Goal: Task Accomplishment & Management: Manage account settings

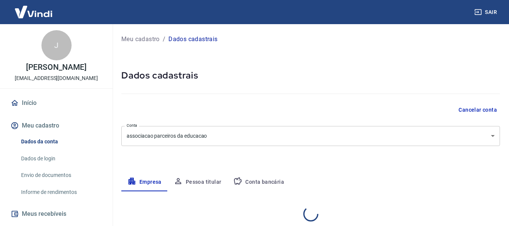
select select "SP"
select select "business"
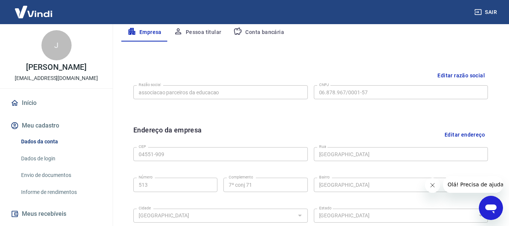
scroll to position [129, 0]
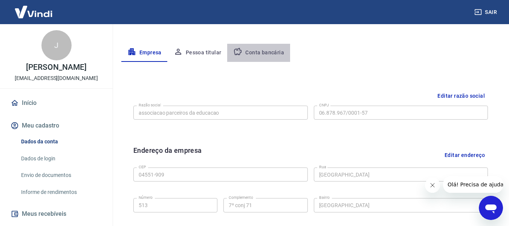
click at [268, 53] on button "Conta bancária" at bounding box center [258, 53] width 63 height 18
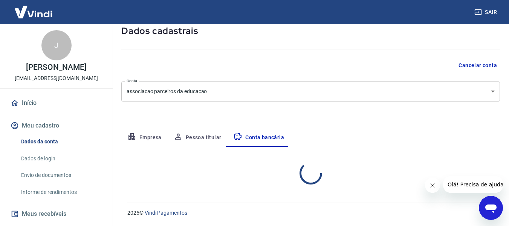
select select "1"
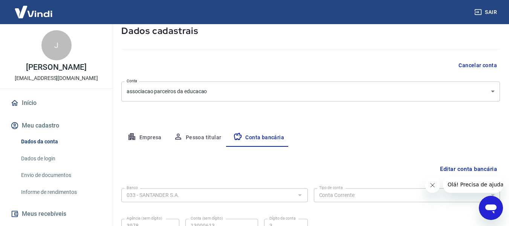
scroll to position [118, 0]
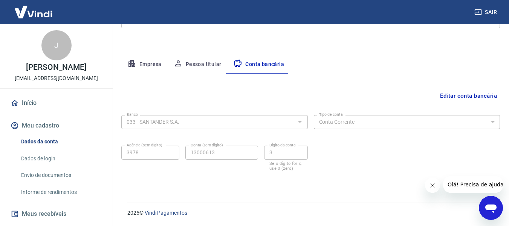
click at [472, 97] on button "Editar conta bancária" at bounding box center [468, 96] width 63 height 14
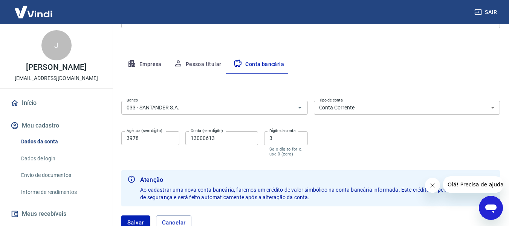
click at [277, 137] on input "3" at bounding box center [286, 138] width 44 height 14
type input "1"
click at [441, 145] on div "Banco 033 - SANTANDER S.A. Banco Tipo de conta Conta Corrente Conta Poupança Ti…" at bounding box center [310, 128] width 379 height 60
click at [136, 223] on button "Salvar" at bounding box center [135, 222] width 29 height 14
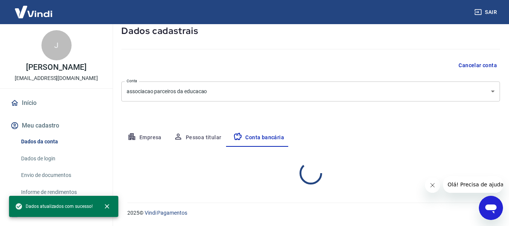
select select "1"
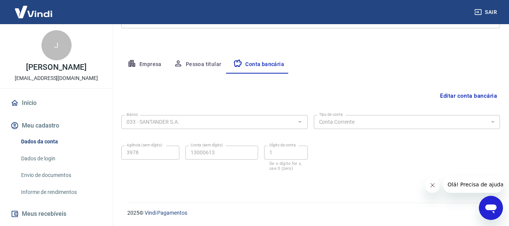
click at [490, 15] on button "Sair" at bounding box center [486, 12] width 27 height 14
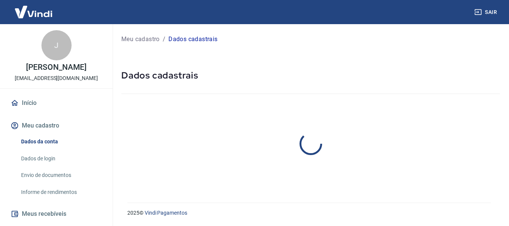
select select "SP"
select select "business"
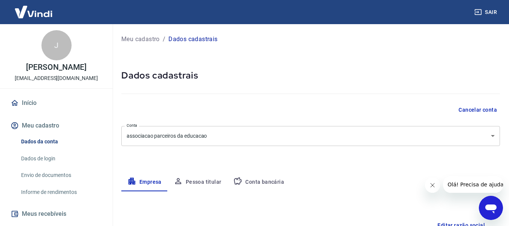
click at [42, 149] on link "Dados da conta" at bounding box center [61, 141] width 86 height 15
click at [41, 165] on link "Dados de login" at bounding box center [61, 158] width 86 height 15
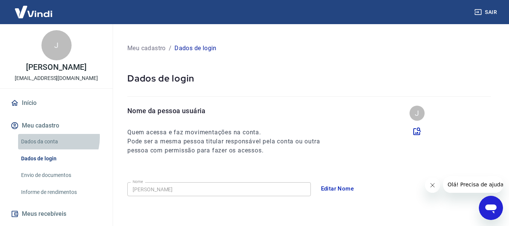
click at [48, 145] on link "Dados da conta" at bounding box center [61, 141] width 86 height 15
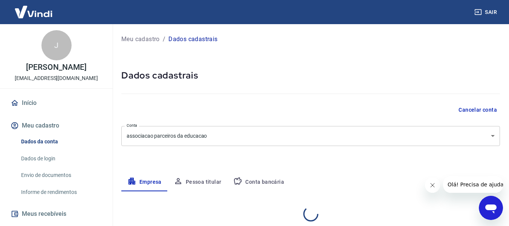
select select "SP"
select select "business"
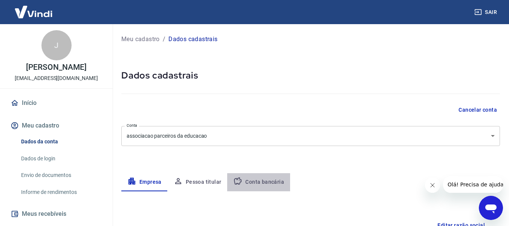
click at [262, 180] on button "Conta bancária" at bounding box center [258, 182] width 63 height 18
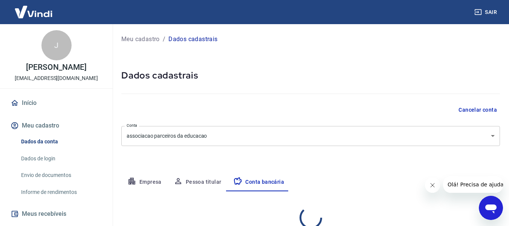
select select "1"
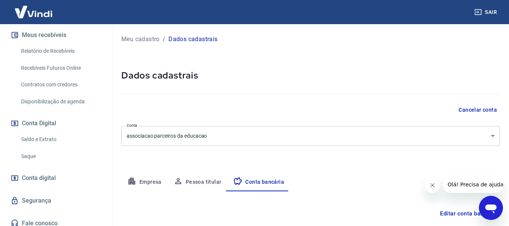
scroll to position [113, 0]
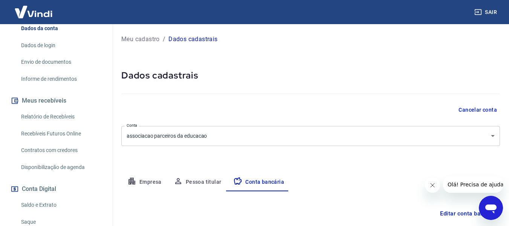
click at [56, 141] on link "Recebíveis Futuros Online" at bounding box center [61, 133] width 86 height 15
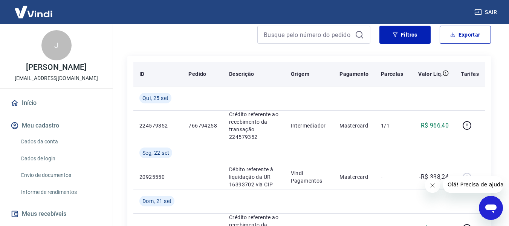
scroll to position [113, 0]
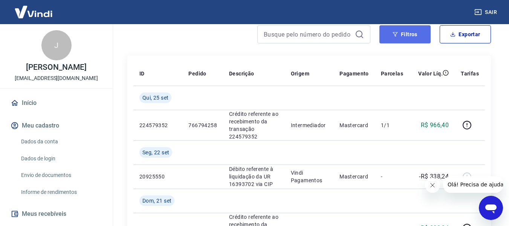
click at [405, 37] on button "Filtros" at bounding box center [405, 34] width 51 height 18
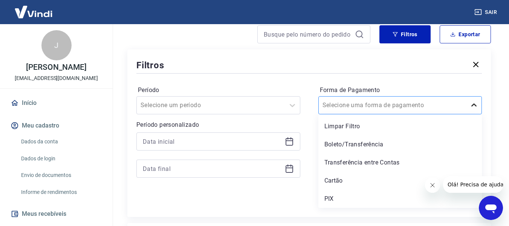
click at [474, 107] on icon at bounding box center [474, 105] width 9 height 9
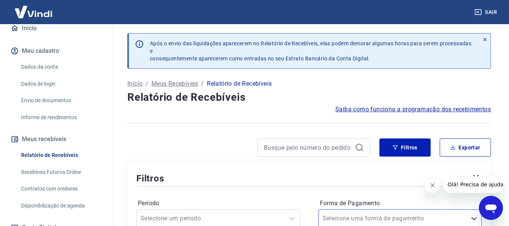
scroll to position [75, 0]
click at [59, 177] on link "Recebíveis Futuros Online" at bounding box center [61, 171] width 86 height 15
